Goal: Information Seeking & Learning: Find contact information

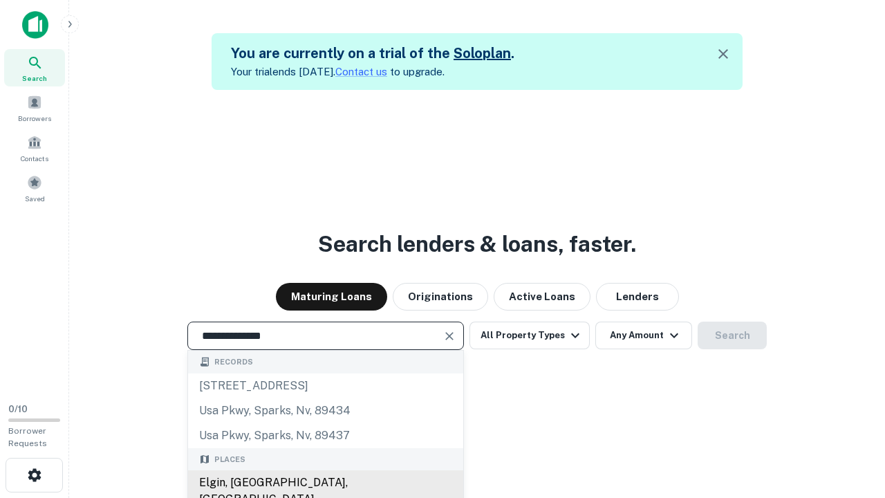
click at [325, 483] on div "Elgin, IL, USA" at bounding box center [325, 490] width 275 height 41
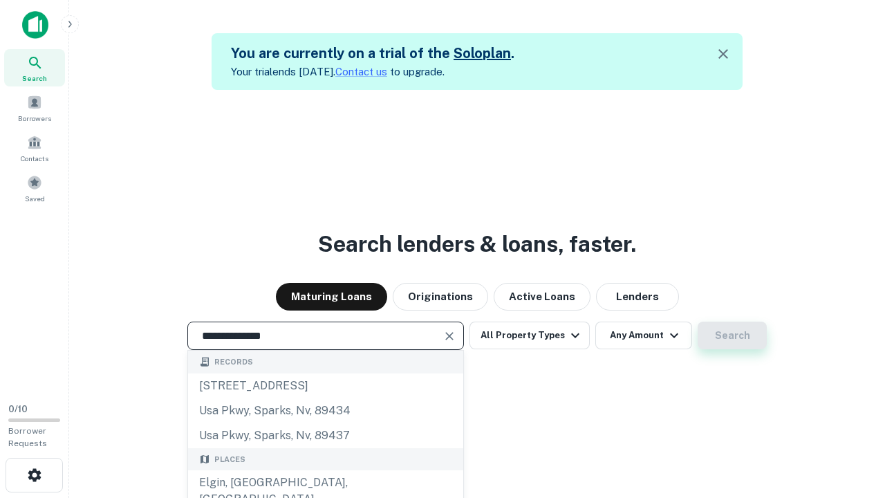
type input "**********"
click at [732, 335] on button "Search" at bounding box center [732, 335] width 69 height 28
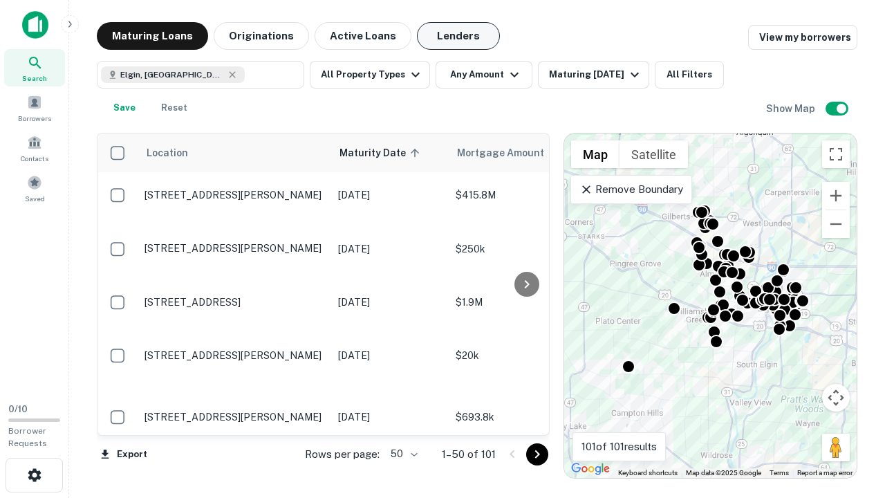
click at [458, 36] on button "Lenders" at bounding box center [458, 36] width 83 height 28
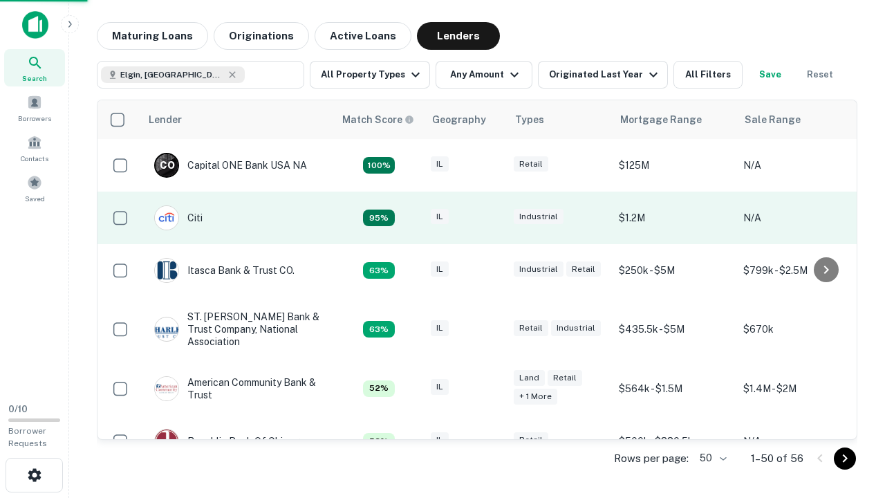
click at [491, 218] on div "IL" at bounding box center [465, 218] width 69 height 19
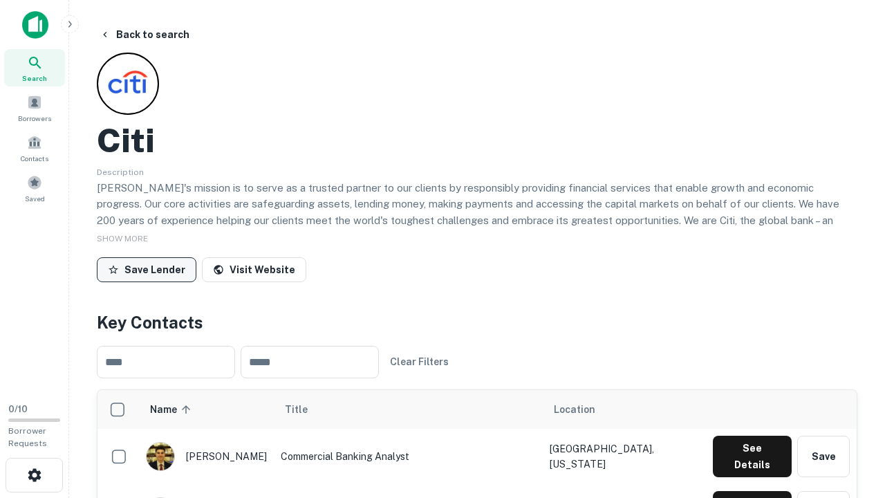
click at [147, 269] on button "Save Lender" at bounding box center [147, 269] width 100 height 25
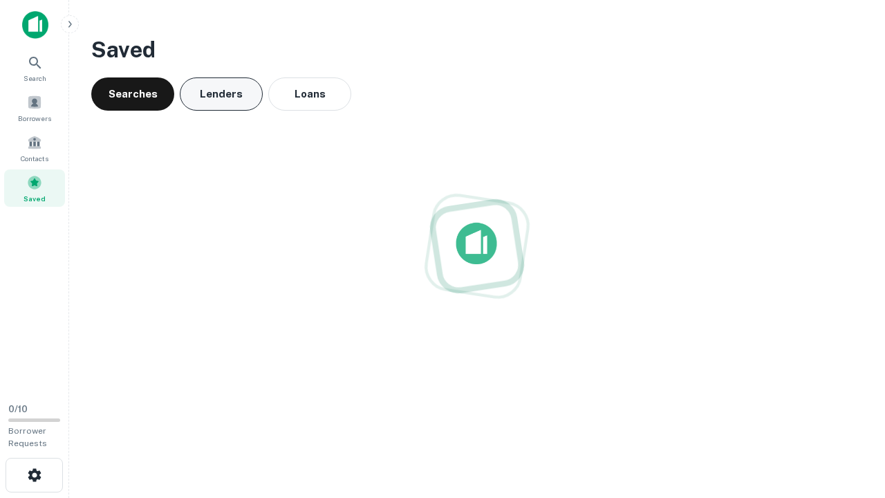
click at [221, 94] on button "Lenders" at bounding box center [221, 93] width 83 height 33
